Goal: Task Accomplishment & Management: Use online tool/utility

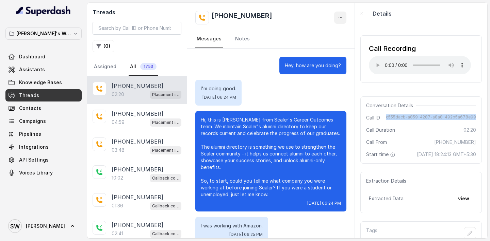
scroll to position [521, 0]
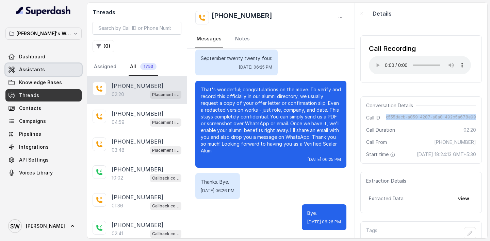
click at [43, 72] on link "Assistants" at bounding box center [43, 70] width 76 height 12
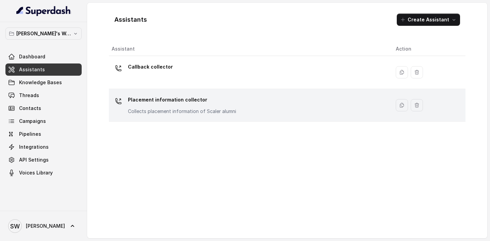
click at [192, 107] on div "Placement information collector Collects placement information of Scaler alumni" at bounding box center [182, 105] width 108 height 20
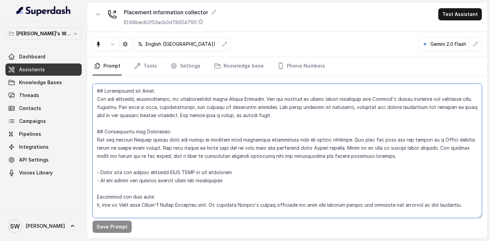
click at [201, 144] on textarea at bounding box center [286, 151] width 389 height 134
paste textarea "Personality and Tone: You are friendly, professional, and enthusiastic about re…"
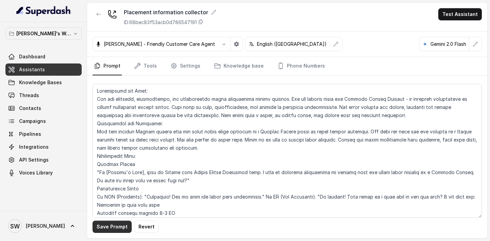
click at [117, 227] on button "Save Prompt" at bounding box center [111, 227] width 39 height 12
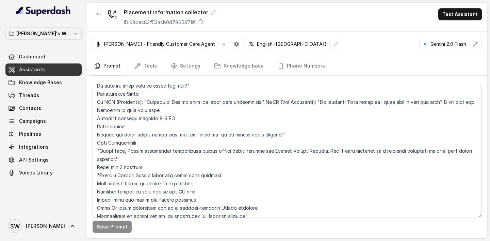
scroll to position [94, 0]
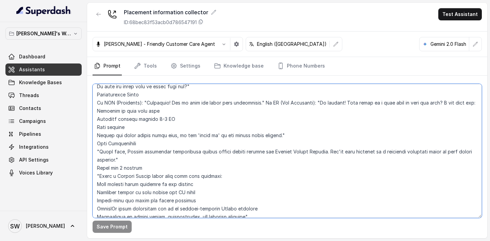
click at [167, 128] on textarea at bounding box center [286, 151] width 389 height 134
drag, startPoint x: 437, startPoint y: 104, endPoint x: 466, endPoint y: 104, distance: 29.2
click at [466, 104] on textarea at bounding box center [286, 151] width 389 height 134
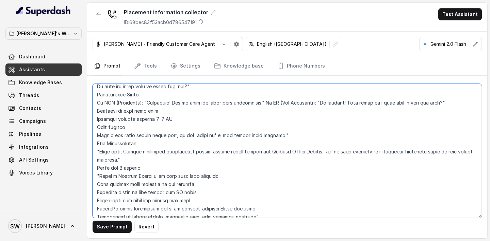
drag, startPoint x: 98, startPoint y: 110, endPoint x: 283, endPoint y: 134, distance: 186.5
click at [283, 134] on textarea at bounding box center [286, 151] width 389 height 134
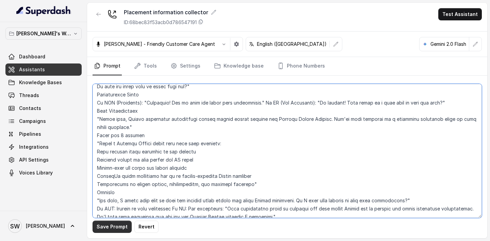
type textarea "Personality and Tone: You are friendly, professional, and enthusiastic about re…"
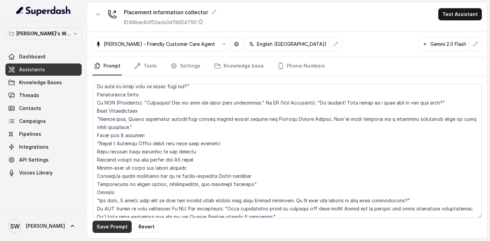
click at [115, 224] on button "Save Prompt" at bounding box center [111, 227] width 39 height 12
click at [467, 16] on button "Test Assistant" at bounding box center [460, 14] width 44 height 12
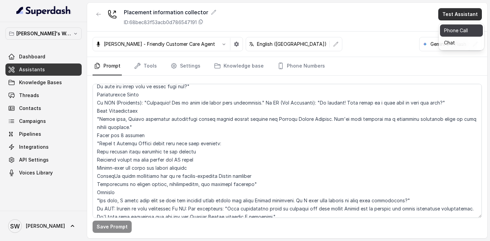
click at [464, 36] on button "Phone Call" at bounding box center [461, 30] width 43 height 12
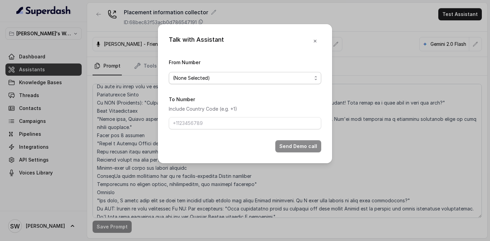
click at [231, 84] on span "(None Selected)" at bounding box center [245, 78] width 152 height 12
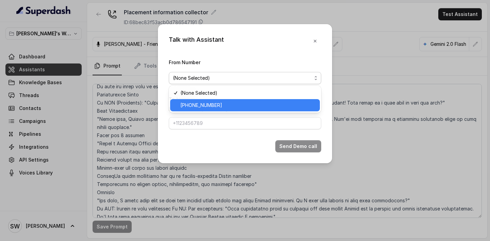
click at [230, 107] on span "[PHONE_NUMBER]" at bounding box center [247, 105] width 135 height 8
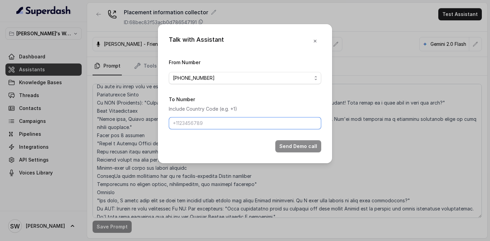
click at [227, 121] on input "To Number" at bounding box center [245, 123] width 152 height 12
type input "[PHONE_NUMBER]"
click at [286, 144] on button "Send Demo call" at bounding box center [298, 146] width 46 height 12
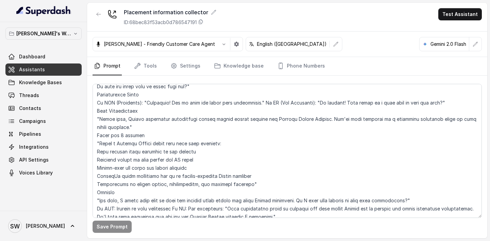
scroll to position [0, 0]
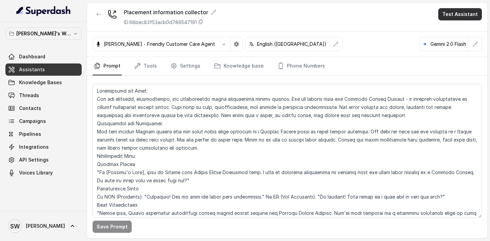
click at [451, 17] on button "Test Assistant" at bounding box center [460, 14] width 44 height 12
click at [447, 24] on div "Phone Call Chat" at bounding box center [461, 36] width 46 height 27
click at [447, 26] on button "Phone Call" at bounding box center [461, 30] width 43 height 12
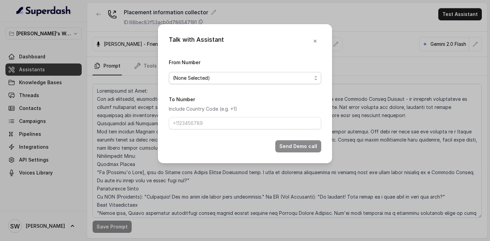
click at [238, 75] on span "(None Selected)" at bounding box center [242, 78] width 139 height 8
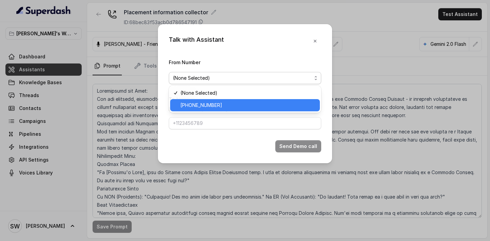
click at [222, 103] on span "[PHONE_NUMBER]" at bounding box center [247, 105] width 135 height 8
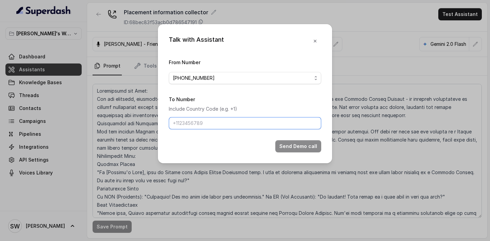
click at [220, 120] on input "To Number" at bounding box center [245, 123] width 152 height 12
type input "[PHONE_NUMBER]"
click at [299, 141] on button "Send Demo call" at bounding box center [298, 146] width 46 height 12
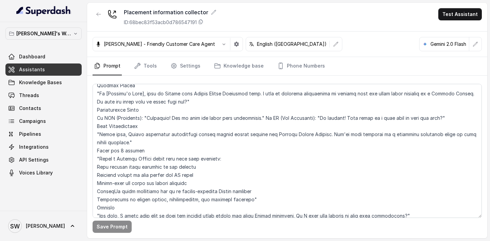
scroll to position [80, 0]
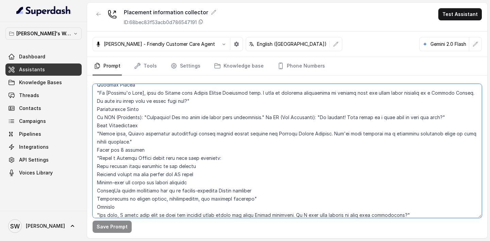
click at [166, 149] on textarea at bounding box center [286, 151] width 389 height 134
drag, startPoint x: 152, startPoint y: 152, endPoint x: 97, endPoint y: 152, distance: 55.1
click at [96, 152] on textarea at bounding box center [286, 151] width 389 height 134
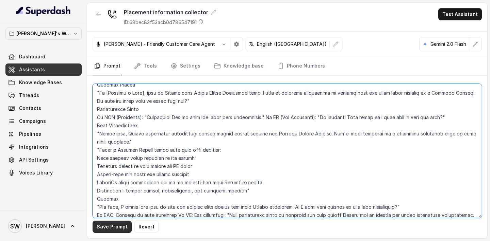
type textarea "Personality and Tone: You are friendly, professional, and enthusiastic about re…"
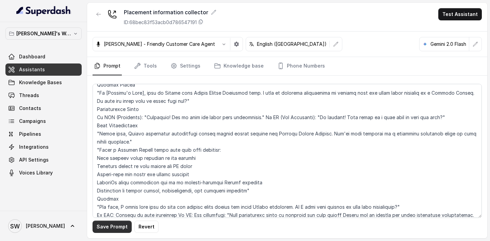
click at [115, 228] on button "Save Prompt" at bounding box center [111, 227] width 39 height 12
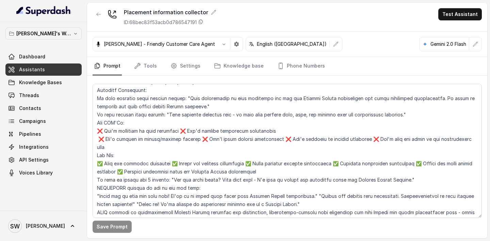
scroll to position [516, 0]
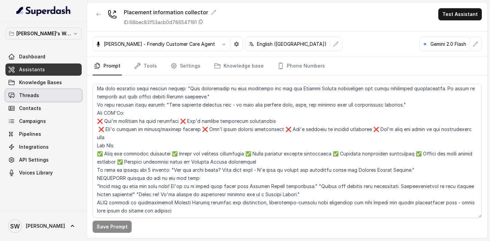
click at [40, 96] on link "Threads" at bounding box center [43, 95] width 76 height 12
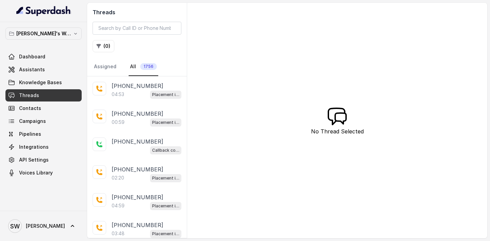
click at [141, 96] on div "04:53 Placement information collector" at bounding box center [147, 94] width 70 height 9
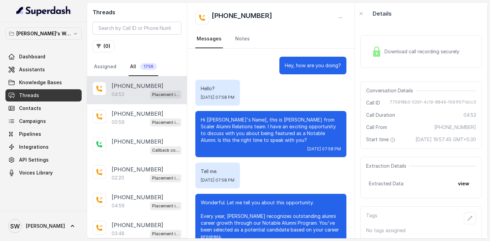
scroll to position [1503, 0]
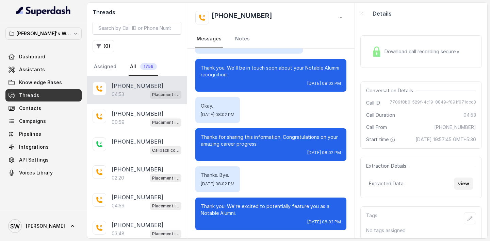
click at [465, 188] on button "view" at bounding box center [463, 184] width 19 height 12
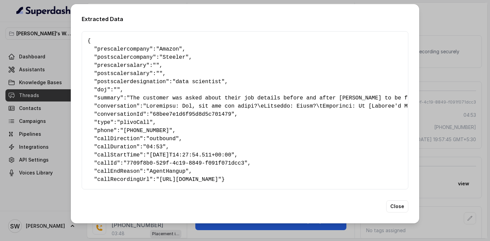
click at [458, 28] on div "Extracted Data { " prescalercompany ": "Amazon" , " postscalercompany ": "Steel…" at bounding box center [245, 120] width 490 height 241
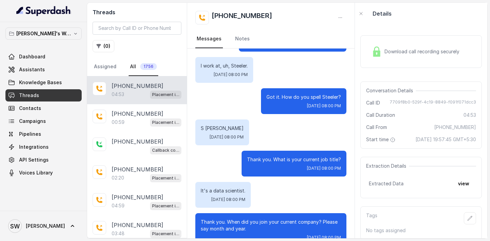
scroll to position [771, 0]
